Goal: Information Seeking & Learning: Learn about a topic

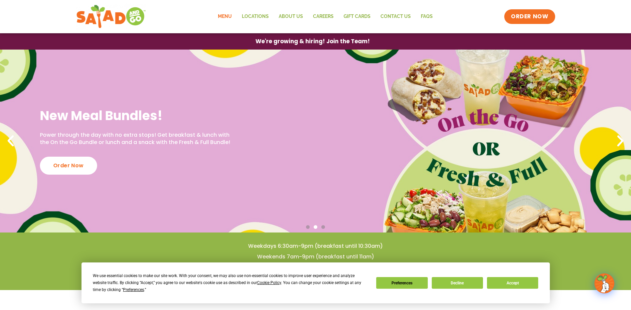
click at [223, 14] on link "Menu" at bounding box center [225, 16] width 24 height 15
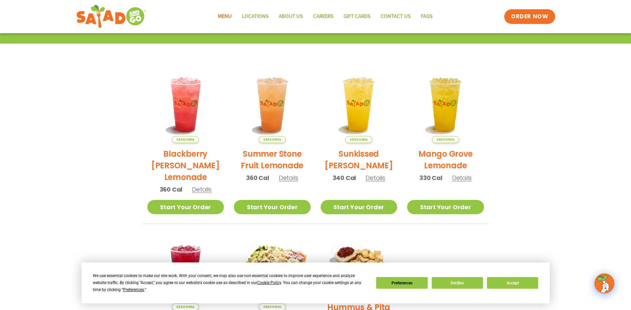
scroll to position [66, 0]
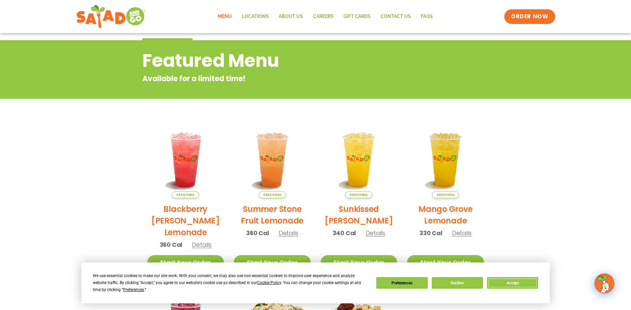
click at [527, 284] on button "Accept" at bounding box center [512, 283] width 51 height 12
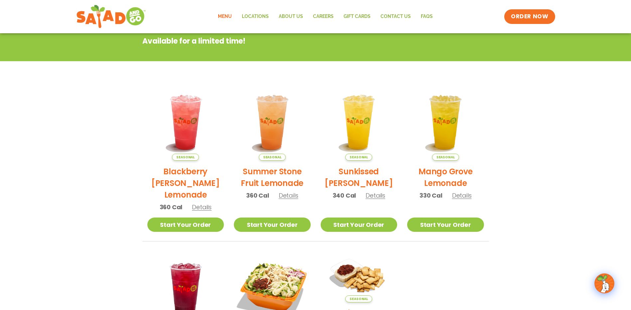
scroll to position [0, 0]
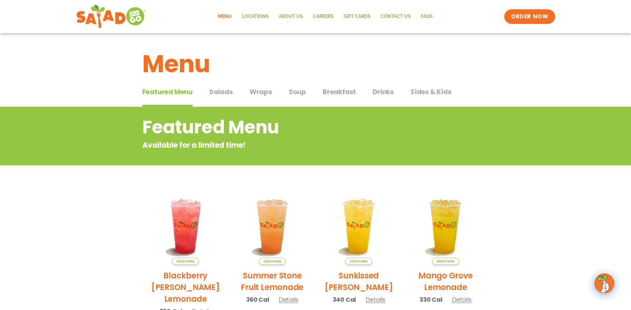
click at [256, 93] on span "Wraps" at bounding box center [260, 92] width 23 height 10
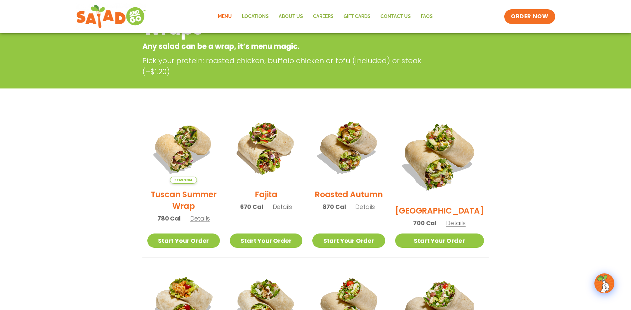
scroll to position [100, 0]
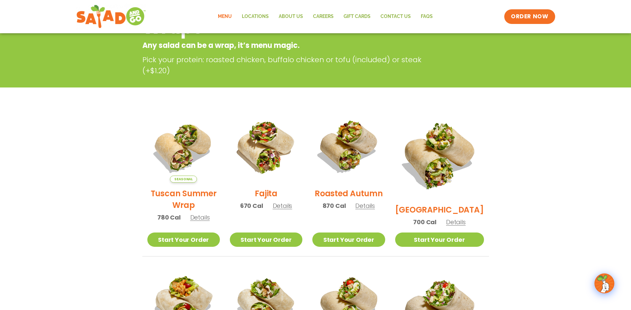
click at [224, 15] on link "Menu" at bounding box center [225, 16] width 24 height 15
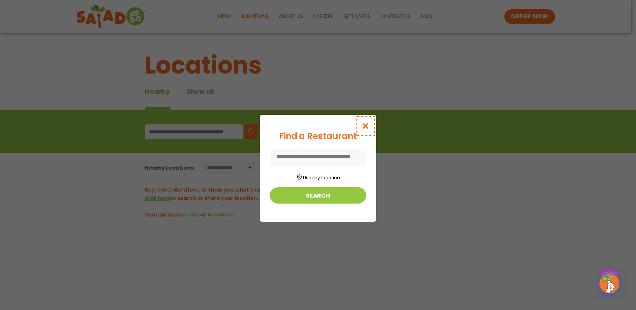
click at [364, 124] on icon "Close modal" at bounding box center [365, 125] width 8 height 7
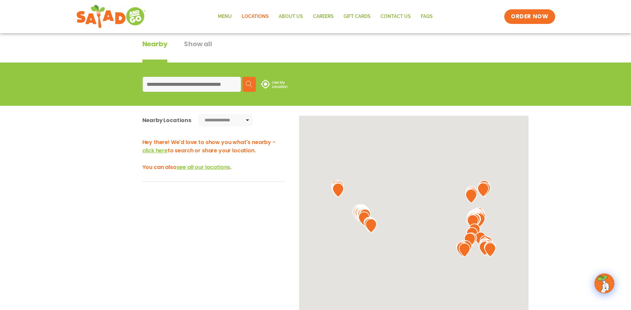
scroll to position [66, 0]
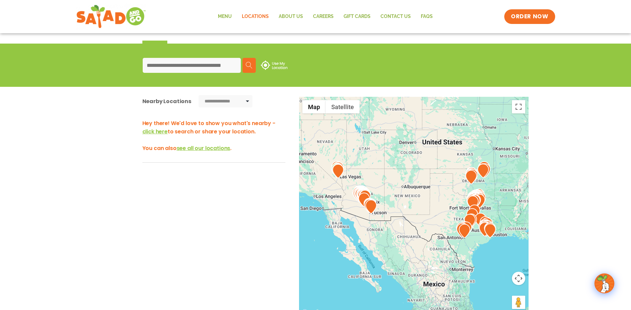
click at [184, 60] on input at bounding box center [192, 65] width 98 height 15
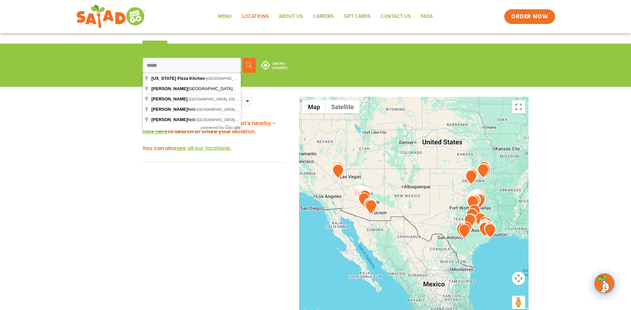
type input "**********"
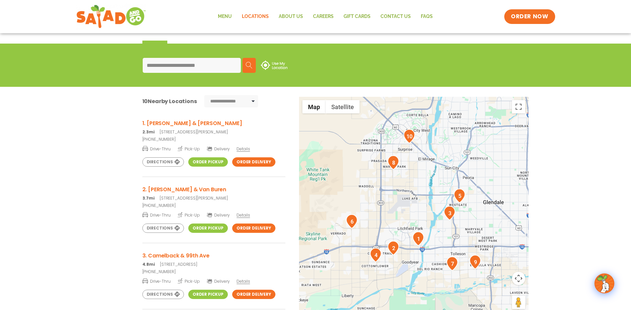
click at [353, 222] on img "6" at bounding box center [352, 221] width 12 height 14
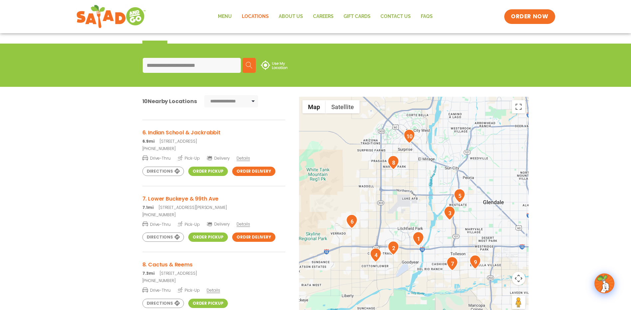
click at [243, 156] on span "Details" at bounding box center [242, 158] width 13 height 6
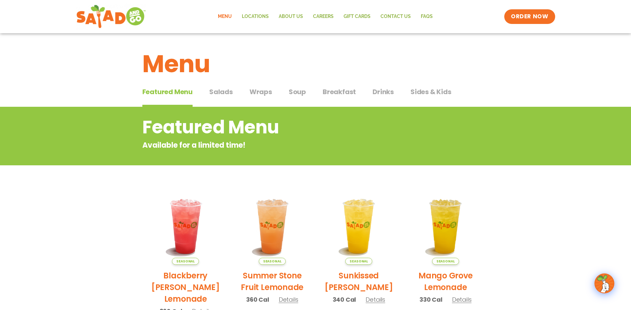
click at [334, 95] on span "Breakfast" at bounding box center [338, 92] width 33 height 10
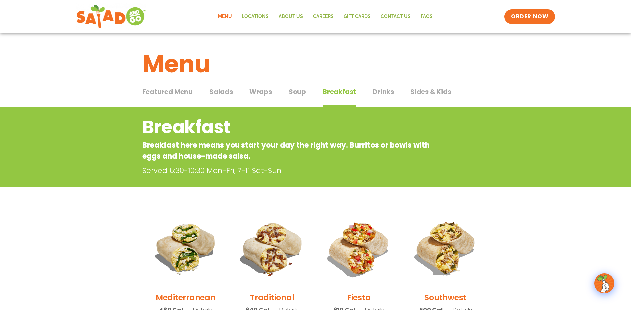
click at [299, 91] on span "Soup" at bounding box center [297, 92] width 17 height 10
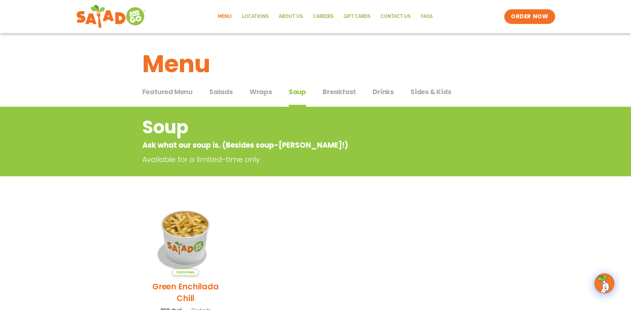
click at [265, 90] on span "Wraps" at bounding box center [260, 92] width 23 height 10
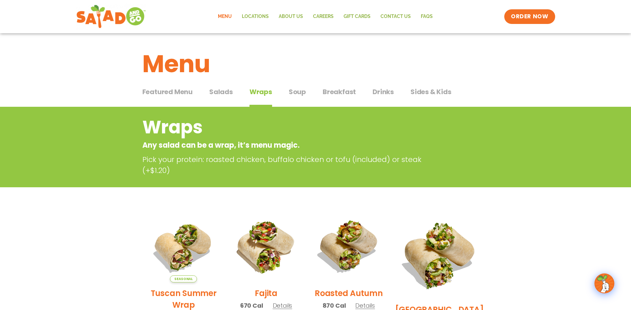
click at [301, 88] on span "Soup" at bounding box center [297, 92] width 17 height 10
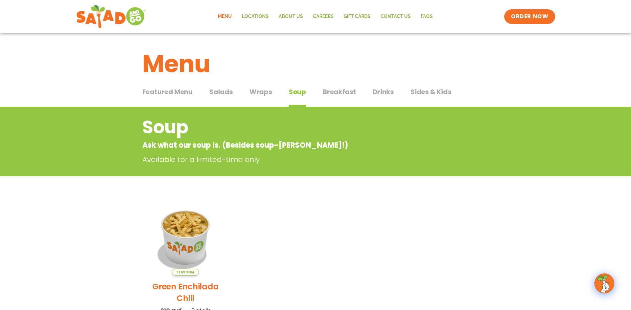
click at [256, 91] on span "Wraps" at bounding box center [260, 92] width 23 height 10
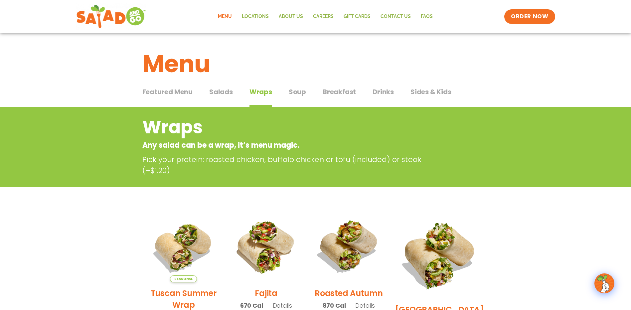
click at [226, 92] on span "Salads" at bounding box center [221, 92] width 24 height 10
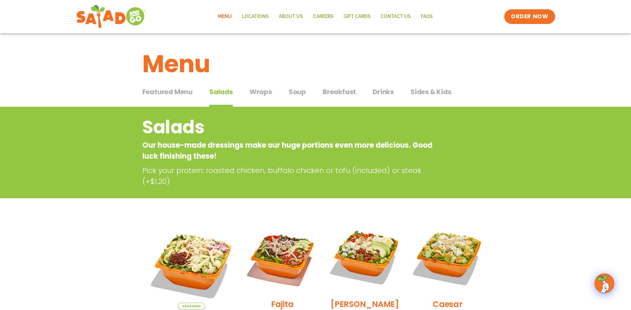
click at [253, 96] on span "Wraps" at bounding box center [260, 92] width 23 height 10
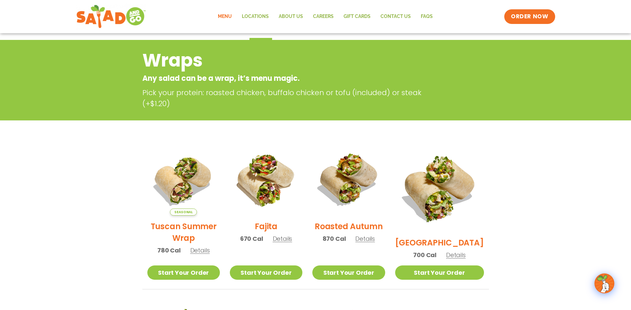
scroll to position [133, 0]
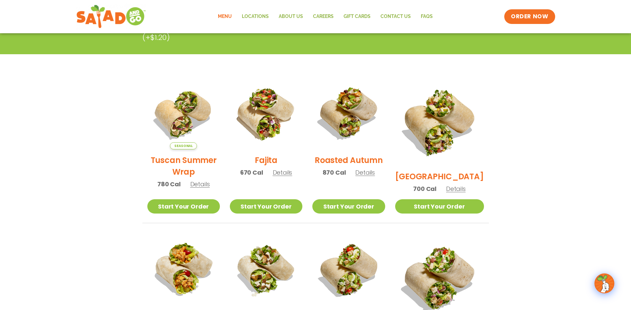
click at [547, 141] on section "Wraps Any salad can be a wrap, it’s menu magic. Pick your protein: roasted chic…" at bounding box center [315, 247] width 631 height 546
click at [287, 176] on span "Details" at bounding box center [283, 172] width 20 height 8
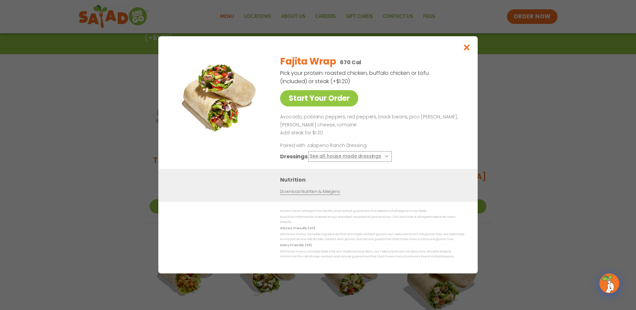
click at [384, 158] on icon at bounding box center [385, 156] width 3 height 3
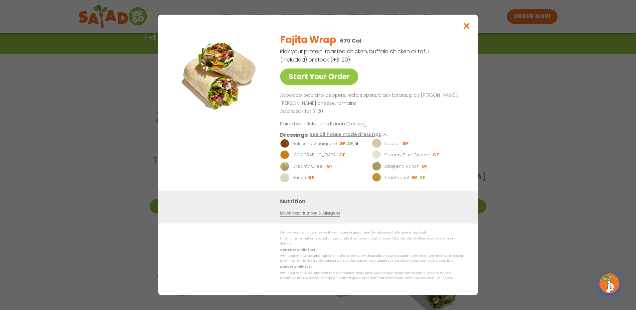
click at [402, 115] on p "Add steak for $1.20" at bounding box center [371, 111] width 182 height 8
click at [379, 113] on p "Add steak for $1.20" at bounding box center [371, 111] width 182 height 8
click at [397, 216] on div "Nutrition Download Nutrition & Allergens" at bounding box center [373, 206] width 187 height 19
drag, startPoint x: 467, startPoint y: 30, endPoint x: 486, endPoint y: 89, distance: 62.7
click at [466, 29] on icon "Close modal" at bounding box center [466, 25] width 8 height 7
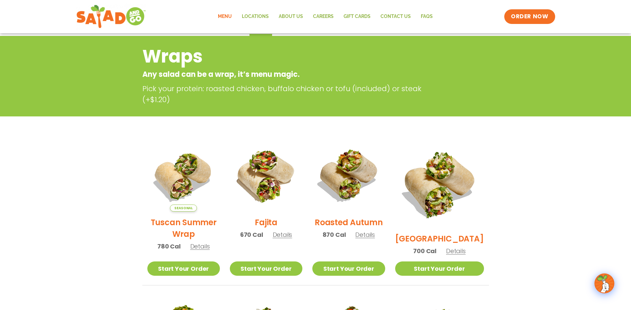
scroll to position [0, 0]
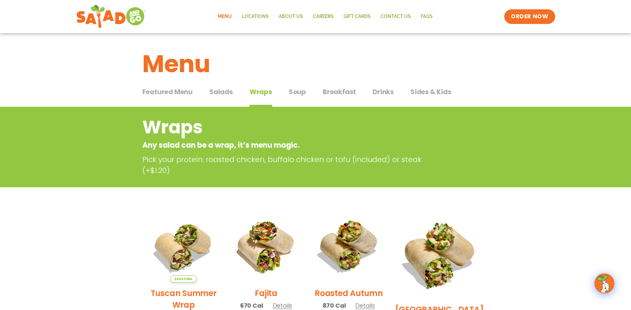
click at [229, 91] on span "Salads" at bounding box center [221, 92] width 24 height 10
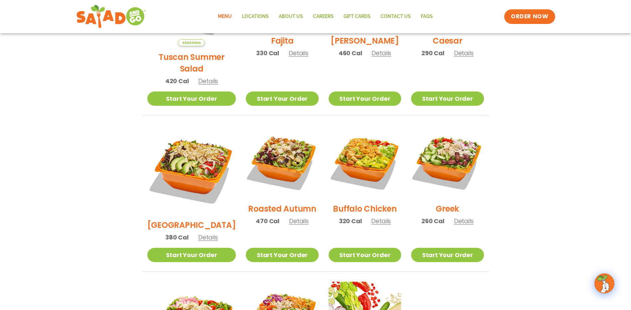
scroll to position [266, 0]
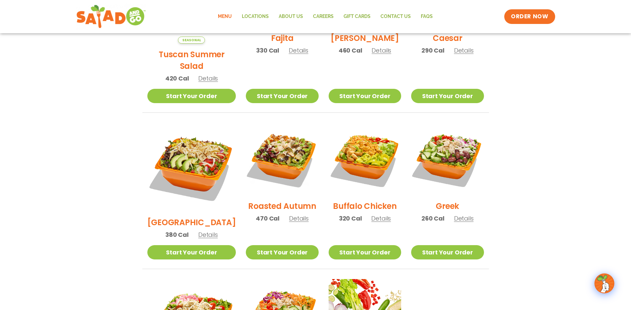
click at [465, 214] on span "Details" at bounding box center [464, 218] width 20 height 8
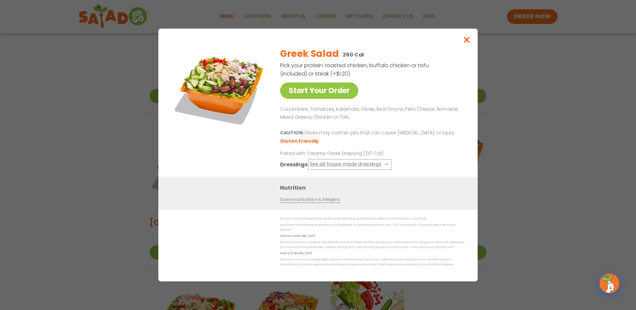
click at [364, 167] on button "See all house made dressings" at bounding box center [349, 164] width 81 height 8
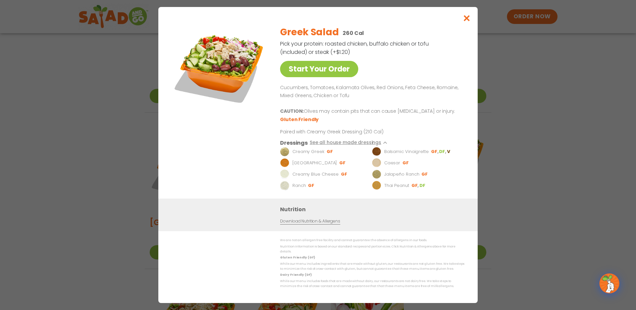
click at [388, 213] on h3 "Nutrition" at bounding box center [373, 209] width 187 height 8
click at [466, 22] on icon "Close modal" at bounding box center [466, 18] width 8 height 7
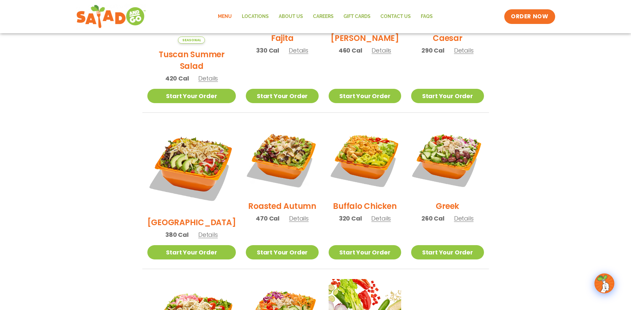
click at [552, 163] on section "Salads Our house-made dressings make our huge portions even more delicious. Goo…" at bounding box center [315, 133] width 631 height 584
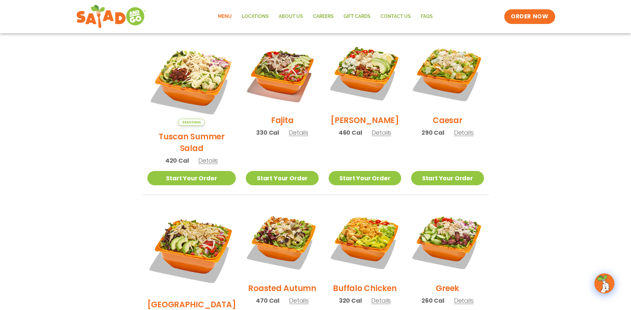
scroll to position [199, 0]
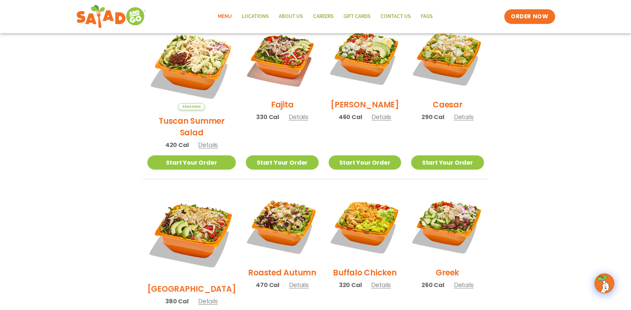
click at [199, 141] on span "Details" at bounding box center [208, 145] width 20 height 8
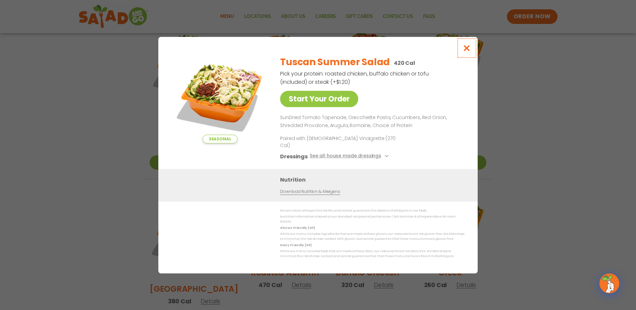
click at [465, 52] on icon "Close modal" at bounding box center [466, 48] width 8 height 7
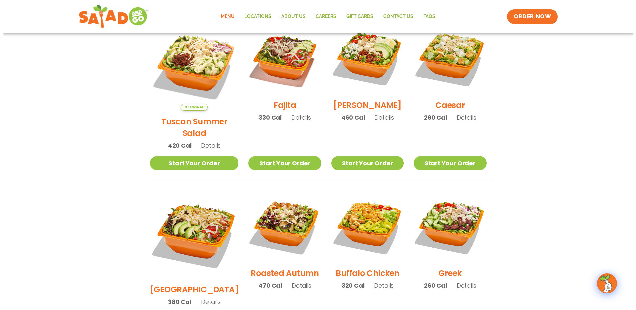
scroll to position [100, 0]
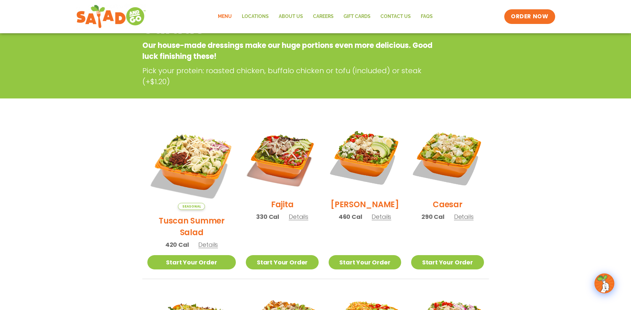
click at [202, 240] on span "Details" at bounding box center [208, 244] width 20 height 8
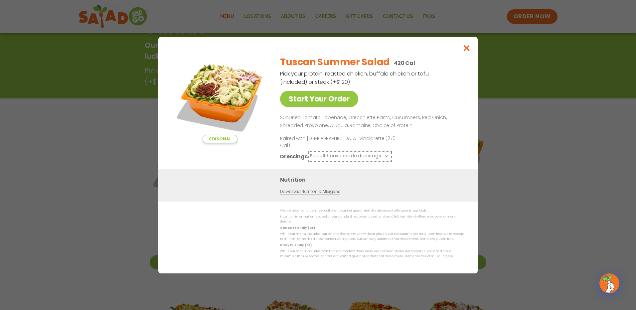
click at [376, 154] on button "See all house made dressings" at bounding box center [349, 156] width 81 height 8
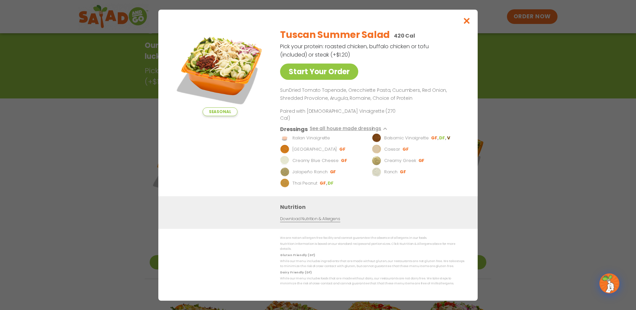
click at [412, 212] on div "Nutrition Download Nutrition & Allergens" at bounding box center [373, 211] width 187 height 19
click at [358, 97] on p "SunDried Tomato Tapenade, Orecchiette Pasta, Cucumbers, Red Onion, Shredded Pro…" at bounding box center [371, 94] width 182 height 16
click at [349, 93] on p "SunDried Tomato Tapenade, Orecchiette Pasta, Cucumbers, Red Onion, Shredded Pro…" at bounding box center [371, 94] width 182 height 16
click at [347, 95] on p "SunDried Tomato Tapenade, Orecchiette Pasta, Cucumbers, Red Onion, Shredded Pro…" at bounding box center [371, 94] width 182 height 16
drag, startPoint x: 347, startPoint y: 95, endPoint x: 382, endPoint y: 98, distance: 35.4
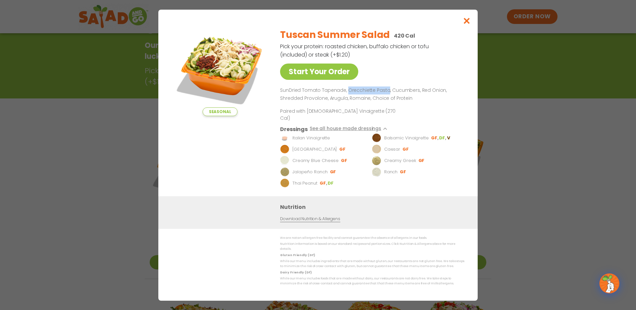
click at [382, 98] on p "SunDried Tomato Tapenade, Orecchiette Pasta, Cucumbers, Red Onion, Shredded Pro…" at bounding box center [371, 94] width 182 height 16
click at [401, 215] on div "Nutrition Download Nutrition & Allergens" at bounding box center [373, 211] width 187 height 19
drag, startPoint x: 464, startPoint y: 23, endPoint x: 475, endPoint y: 43, distance: 22.6
click at [464, 23] on icon "Close modal" at bounding box center [466, 20] width 8 height 7
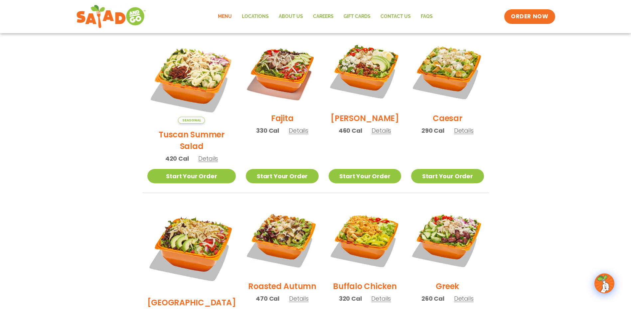
scroll to position [140, 0]
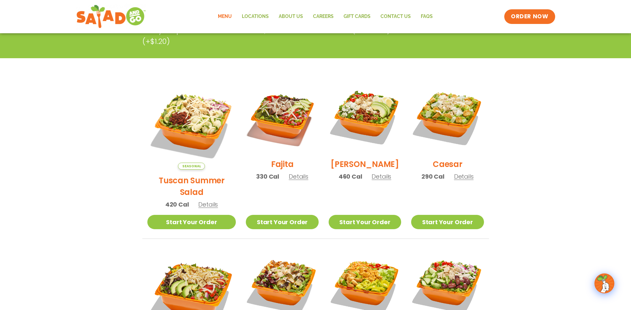
click at [290, 179] on span "Details" at bounding box center [299, 176] width 20 height 8
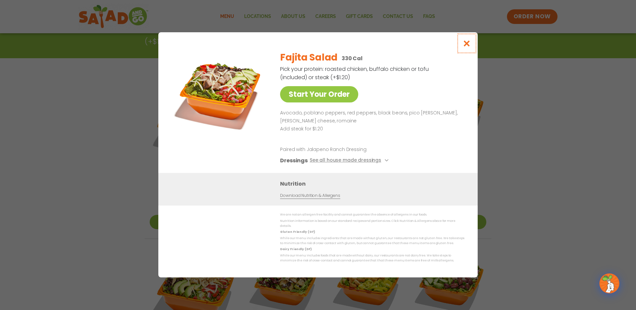
click at [465, 46] on icon "Close modal" at bounding box center [466, 43] width 8 height 7
